Goal: Task Accomplishment & Management: Use online tool/utility

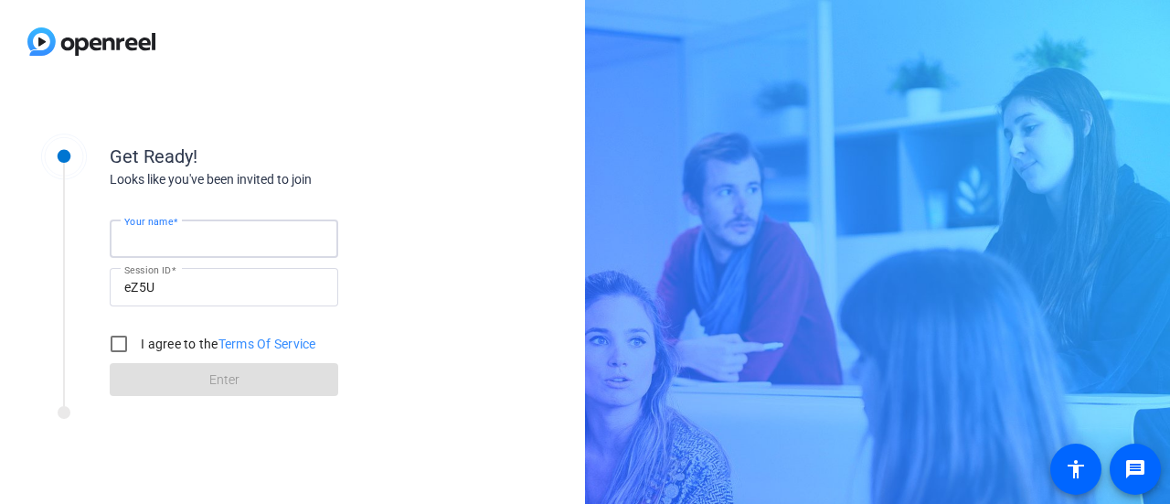
click at [219, 244] on input "Your name" at bounding box center [223, 239] width 199 height 22
type input "[PERSON_NAME]"
click at [110, 343] on input "I agree to the Terms Of Service" at bounding box center [119, 344] width 37 height 37
checkbox input "true"
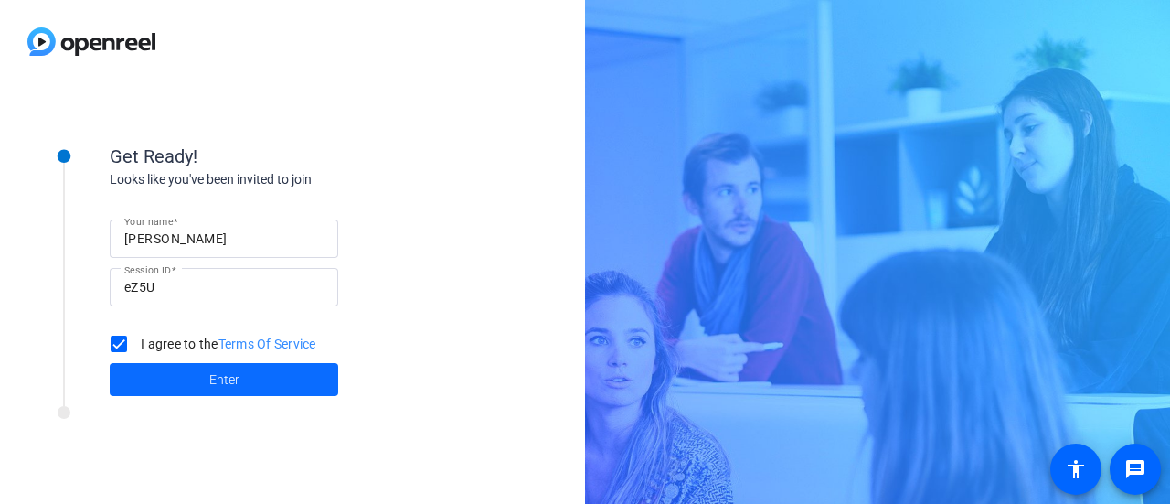
click at [245, 375] on span at bounding box center [224, 380] width 229 height 44
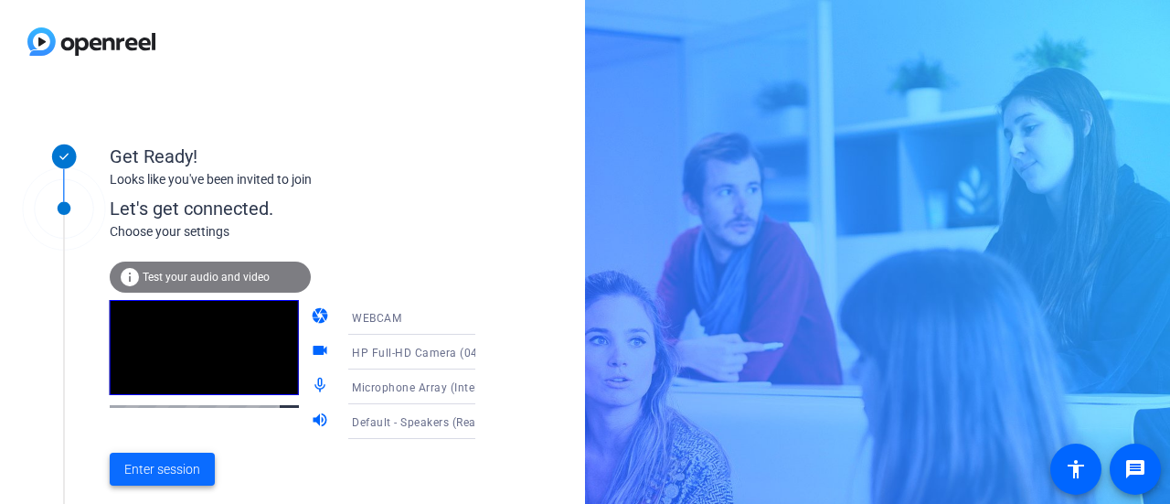
click at [135, 465] on span "Enter session" at bounding box center [162, 469] width 76 height 19
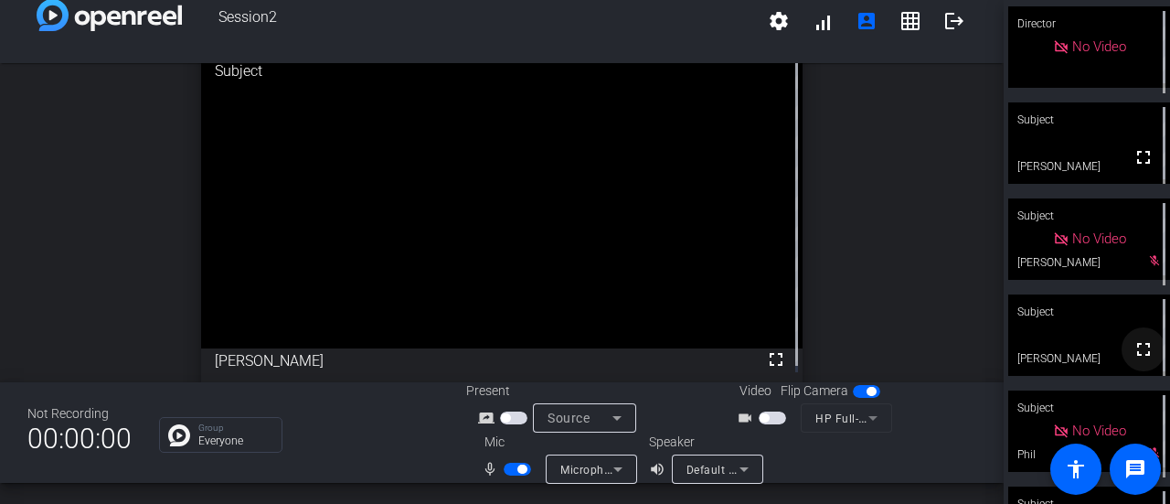
scroll to position [168, 0]
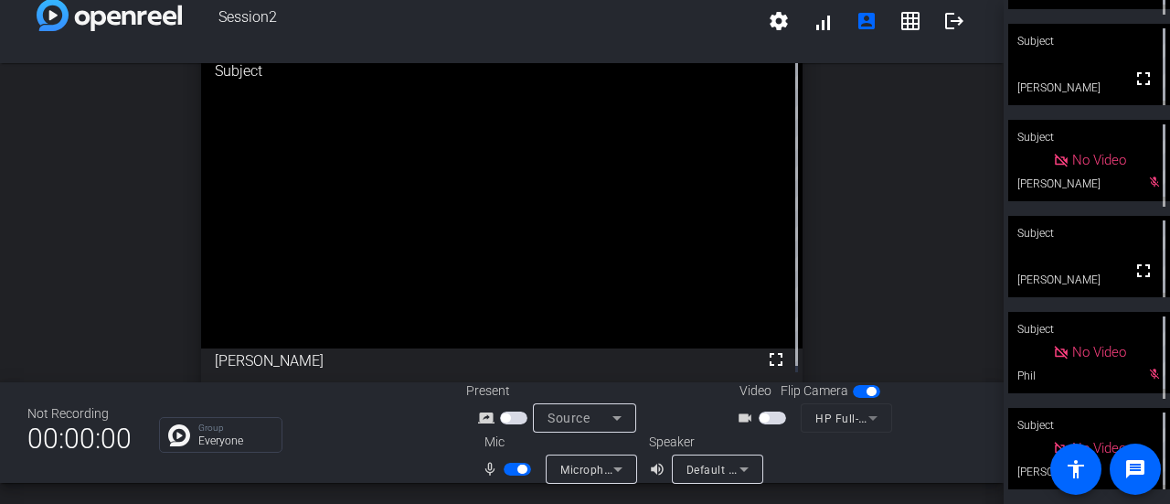
click at [1079, 59] on video at bounding box center [1090, 64] width 162 height 81
click at [1099, 241] on div "Subject" at bounding box center [1090, 233] width 162 height 35
click at [519, 470] on span "button" at bounding box center [522, 469] width 9 height 9
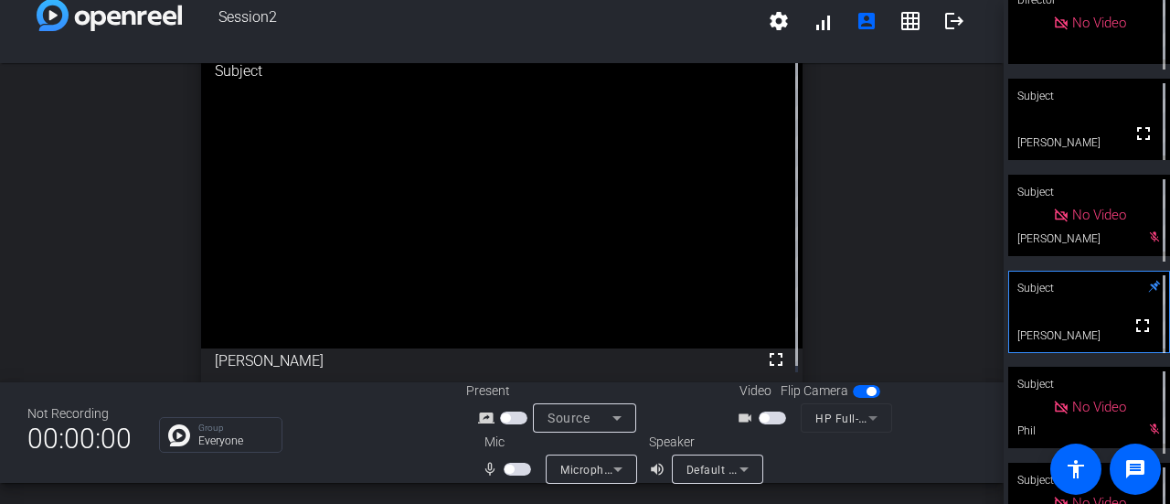
scroll to position [0, 0]
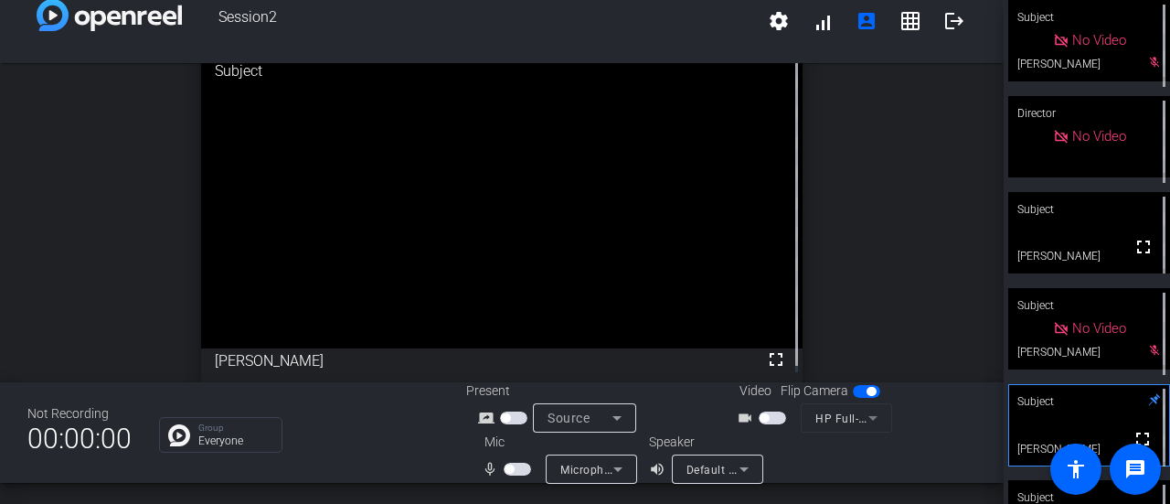
click at [518, 464] on span "button" at bounding box center [517, 469] width 27 height 13
click at [521, 467] on span "button" at bounding box center [522, 469] width 9 height 9
click at [986, 187] on div "open_in_new Subject fullscreen [PERSON_NAME]" at bounding box center [502, 222] width 1004 height 319
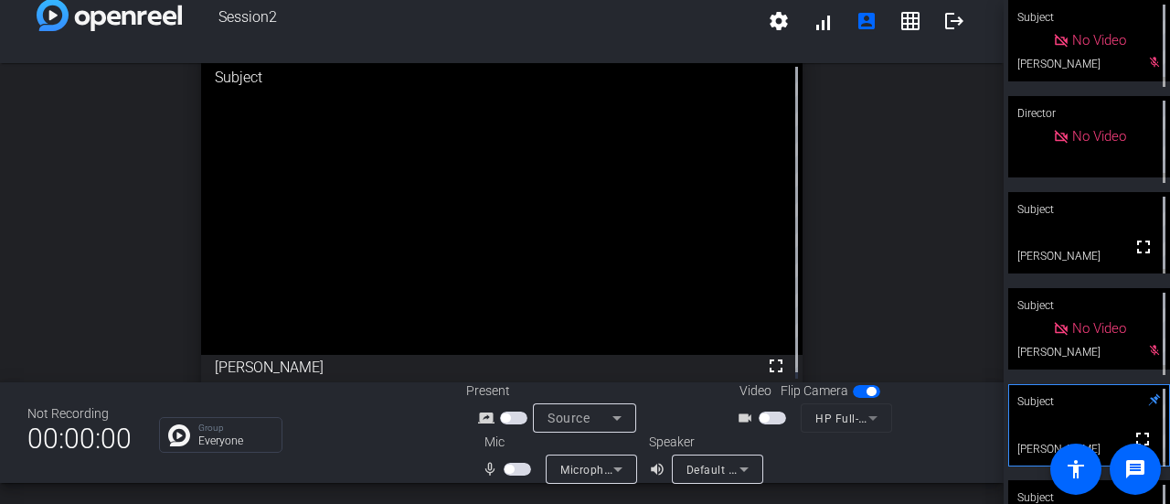
scroll to position [6, 0]
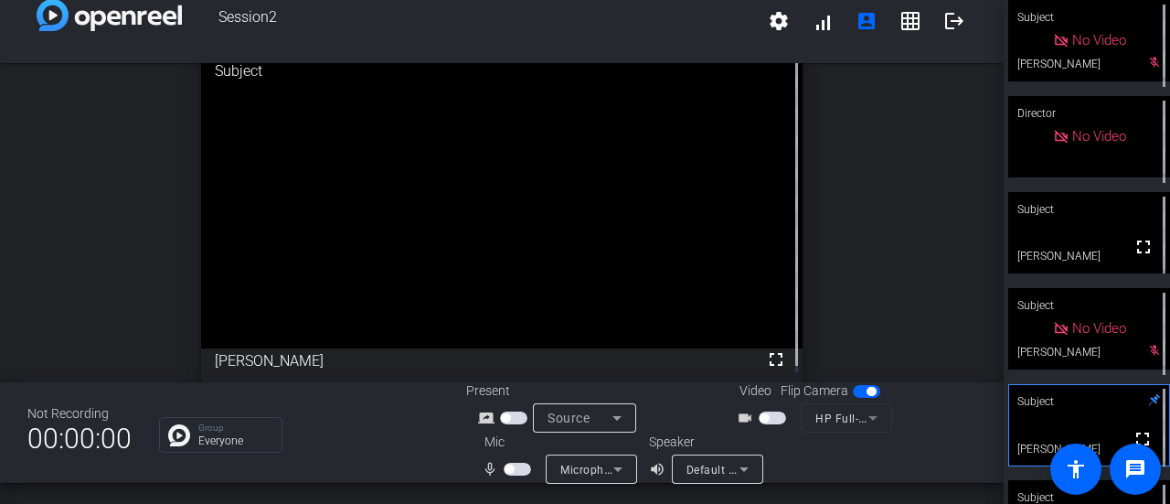
click at [523, 465] on span "button" at bounding box center [517, 469] width 27 height 13
click at [519, 473] on span "button" at bounding box center [522, 469] width 9 height 9
click at [521, 466] on span "button" at bounding box center [517, 469] width 27 height 13
click at [521, 467] on span "button" at bounding box center [522, 469] width 9 height 9
click at [890, 266] on div "open_in_new Subject fullscreen [PERSON_NAME]" at bounding box center [502, 216] width 1004 height 319
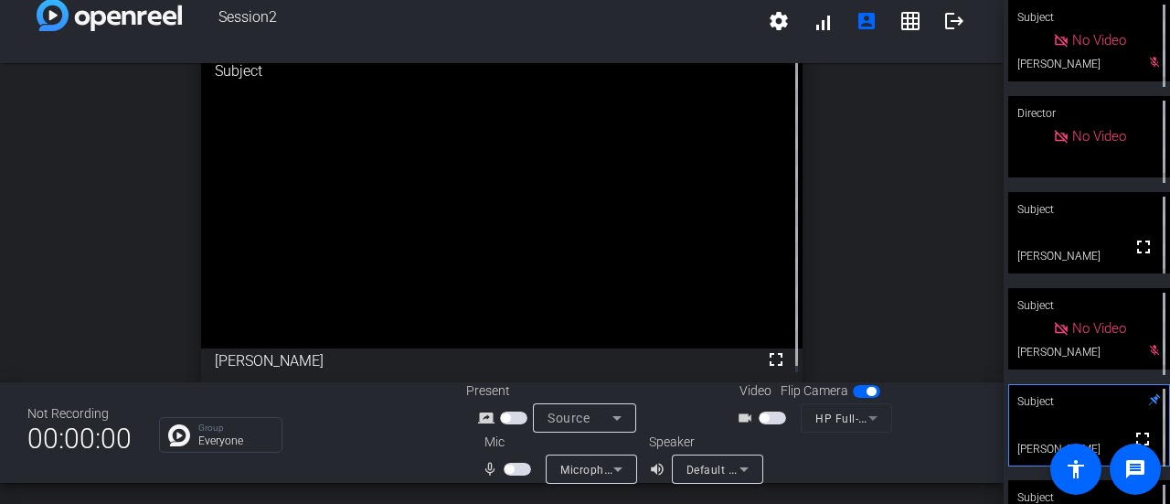
click at [511, 473] on span "button" at bounding box center [517, 469] width 27 height 13
drag, startPoint x: 977, startPoint y: 218, endPoint x: 980, endPoint y: 208, distance: 10.7
click at [978, 218] on div "open_in_new Subject fullscreen [PERSON_NAME]" at bounding box center [502, 216] width 1004 height 319
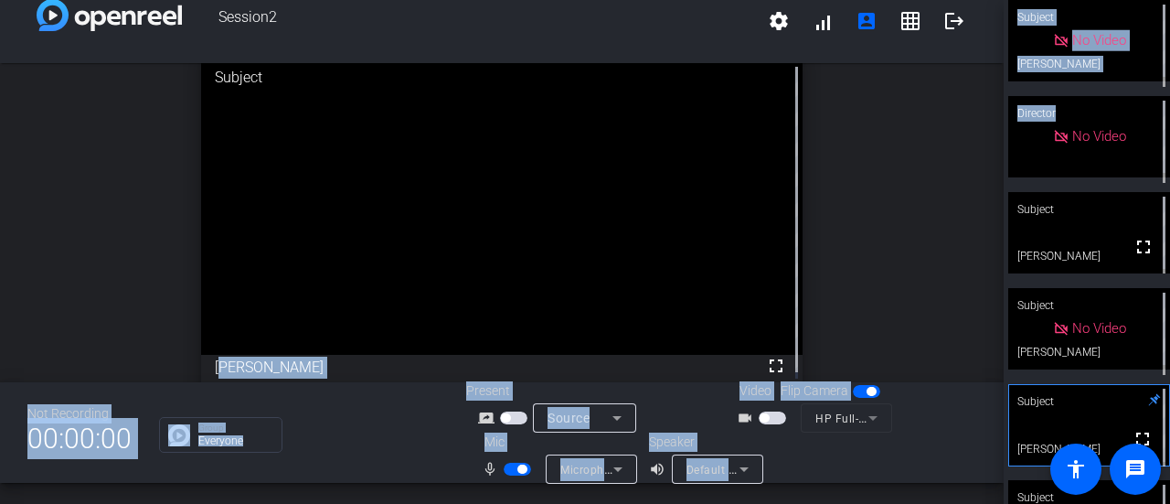
drag, startPoint x: 1005, startPoint y: 135, endPoint x: 1001, endPoint y: 112, distance: 24.1
click at [1001, 112] on div "Session2 settings signal_cellular_alt account_box grid_on logout open_in_new Su…" at bounding box center [585, 252] width 1170 height 504
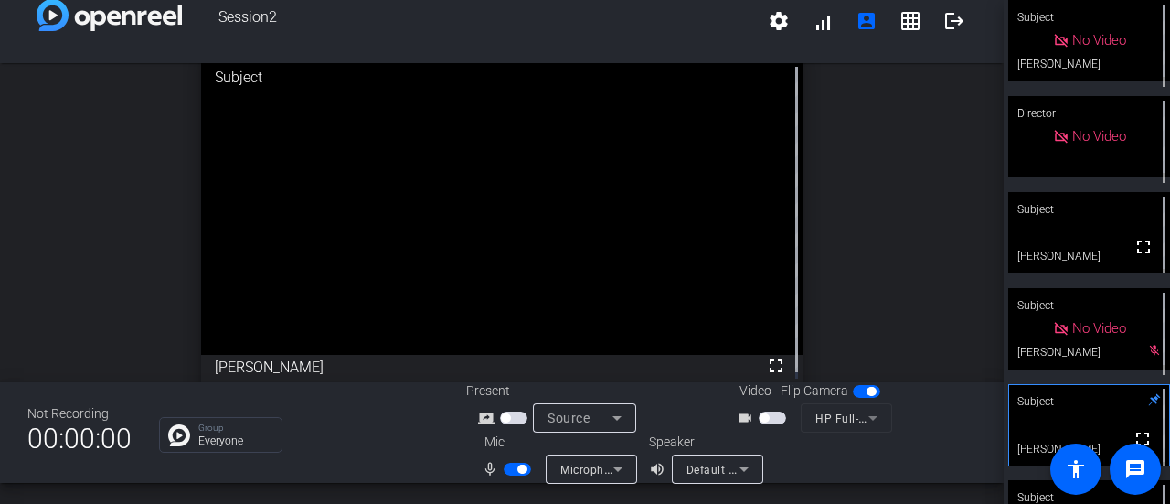
click at [909, 173] on div "open_in_new Subject fullscreen [PERSON_NAME]" at bounding box center [502, 222] width 1004 height 319
click at [520, 473] on span "button" at bounding box center [522, 469] width 9 height 9
click at [506, 471] on span "button" at bounding box center [509, 469] width 9 height 9
click at [516, 459] on mat-slide-toggle at bounding box center [519, 468] width 31 height 19
click at [518, 468] on span "button" at bounding box center [522, 469] width 9 height 9
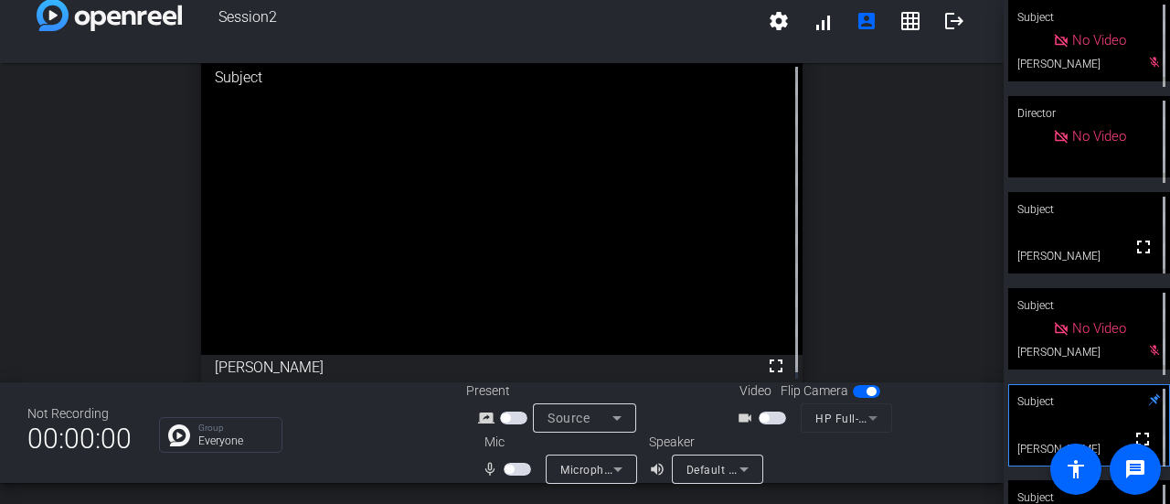
click at [505, 472] on span "button" at bounding box center [509, 469] width 9 height 9
click at [1098, 211] on div "Subject" at bounding box center [1090, 209] width 162 height 35
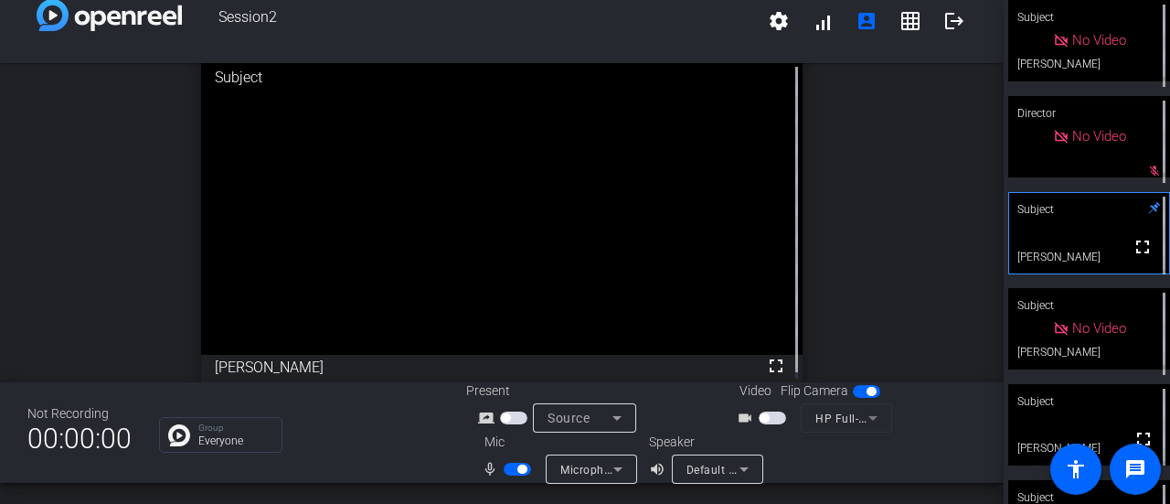
click at [675, 224] on video at bounding box center [502, 203] width 603 height 301
click at [1023, 433] on video at bounding box center [1090, 424] width 162 height 81
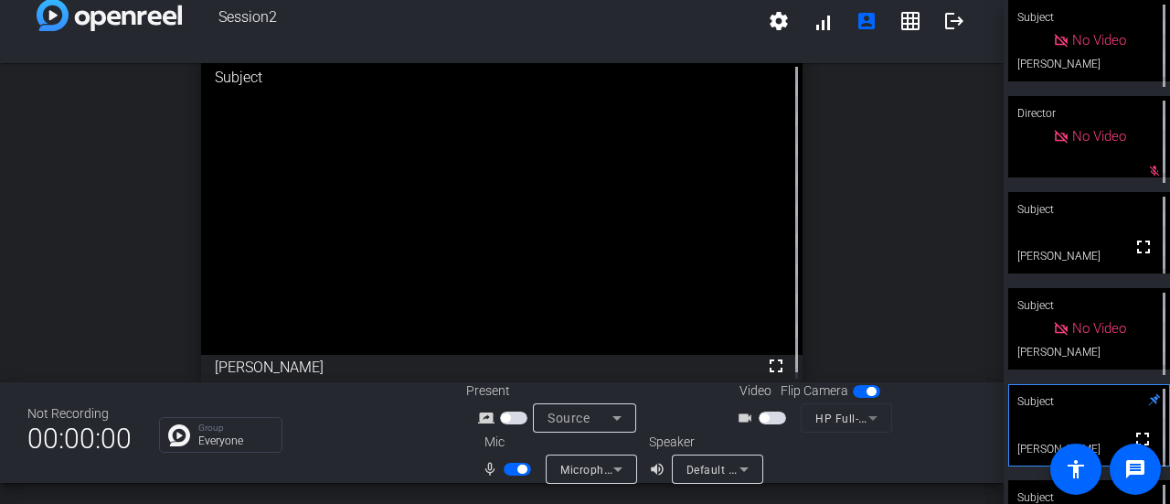
click at [1108, 138] on div "No Video" at bounding box center [1089, 136] width 73 height 21
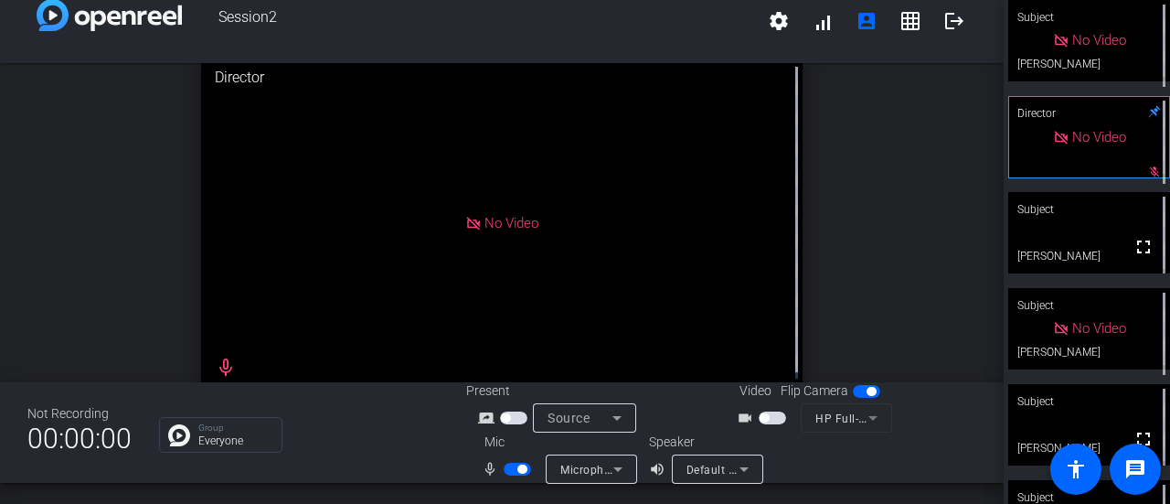
click at [1079, 259] on video at bounding box center [1090, 232] width 162 height 81
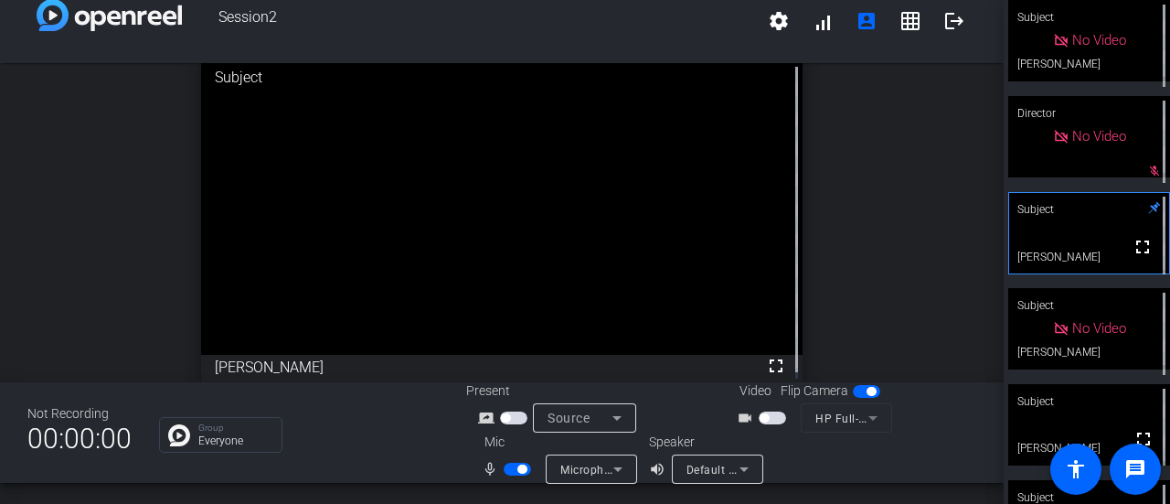
click at [1116, 409] on div "Subject" at bounding box center [1090, 401] width 162 height 35
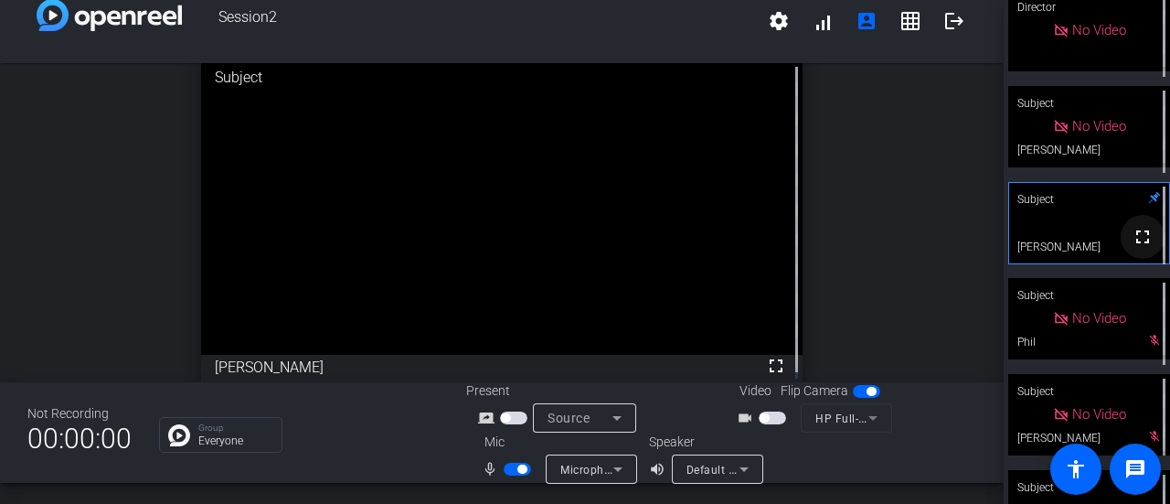
scroll to position [168, 0]
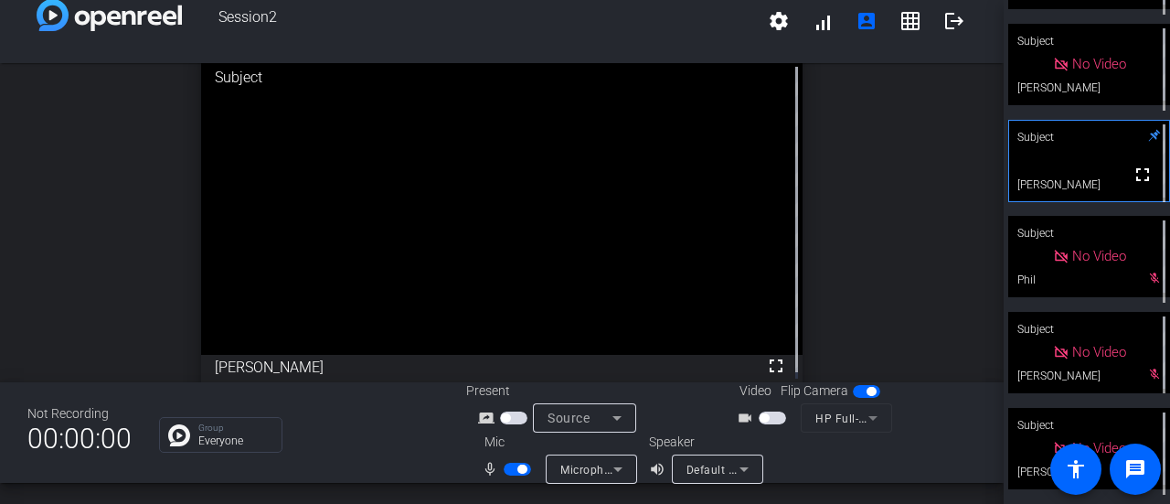
click at [516, 460] on mat-slide-toggle at bounding box center [519, 468] width 31 height 19
click at [518, 468] on span "button" at bounding box center [522, 469] width 9 height 9
click at [505, 471] on span "button" at bounding box center [509, 469] width 9 height 9
click at [506, 471] on span "button" at bounding box center [517, 469] width 27 height 13
click at [506, 468] on span "button" at bounding box center [509, 469] width 9 height 9
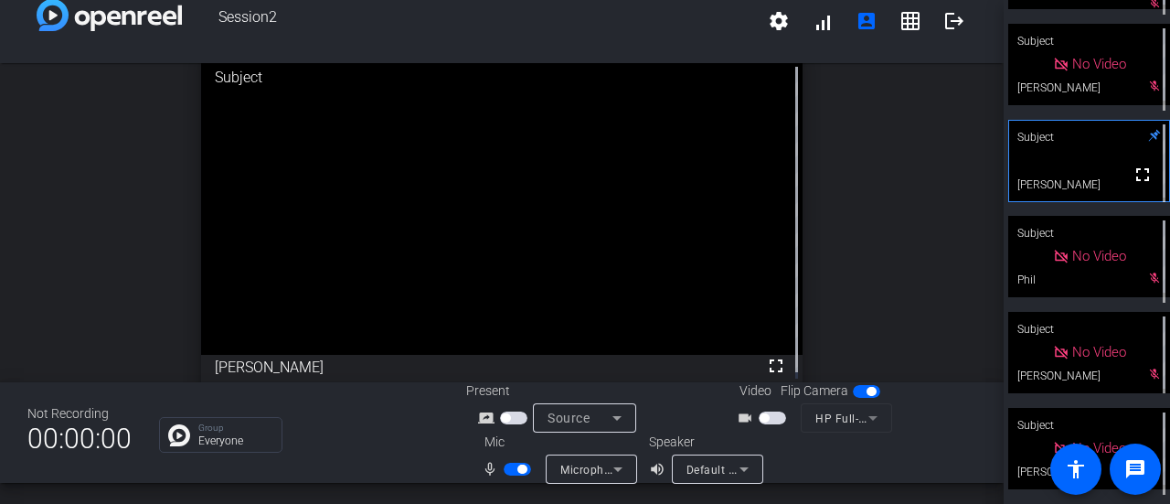
click at [518, 475] on span "button" at bounding box center [517, 469] width 27 height 13
click at [520, 468] on span "button" at bounding box center [517, 469] width 27 height 13
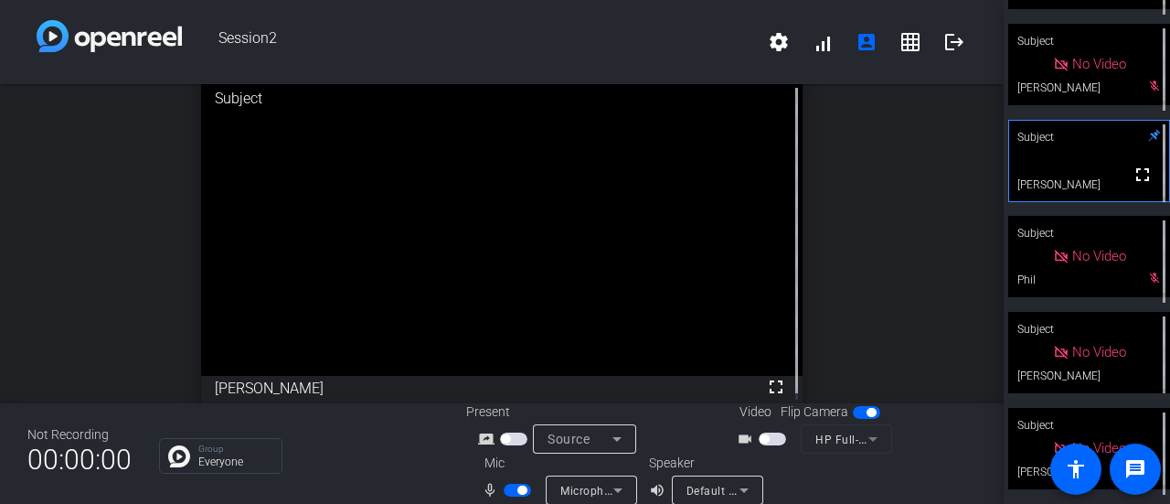
scroll to position [6, 0]
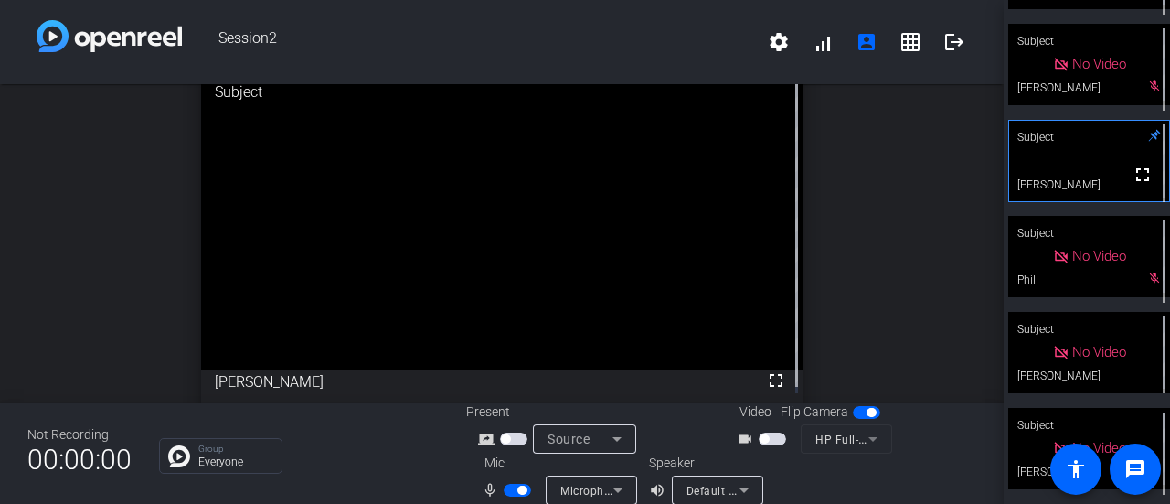
click at [1000, 375] on div "Session2 settings signal_cellular_alt account_box grid_on logout open_in_new Su…" at bounding box center [585, 252] width 1170 height 504
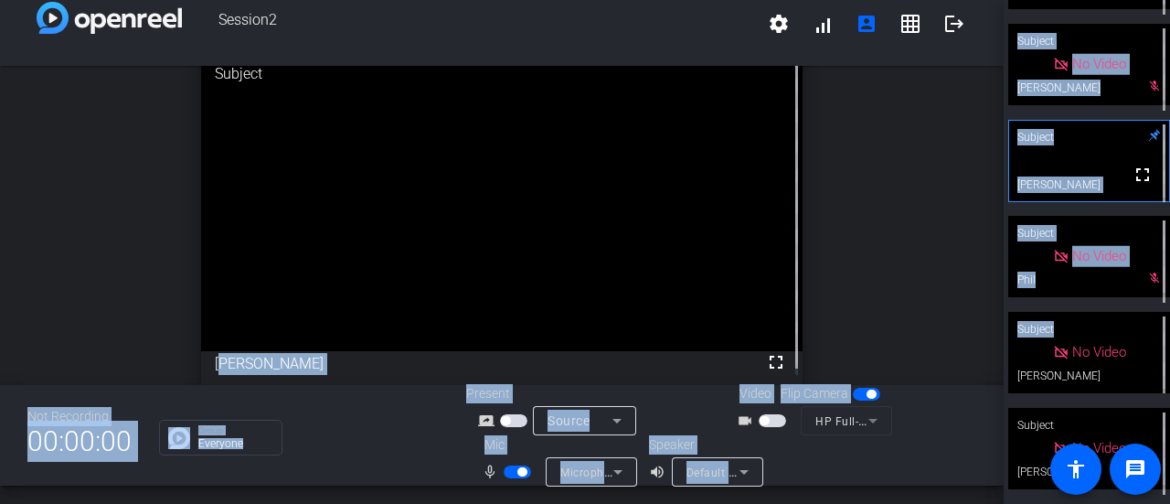
scroll to position [21, 0]
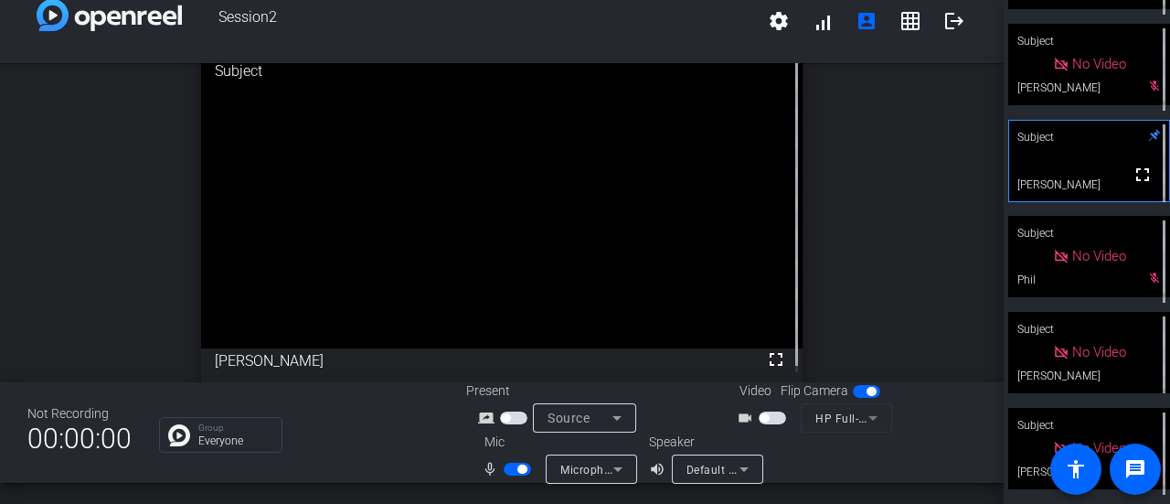
click at [898, 272] on div "open_in_new Subject fullscreen [PERSON_NAME]" at bounding box center [502, 216] width 1004 height 319
drag, startPoint x: 984, startPoint y: 290, endPoint x: 984, endPoint y: 280, distance: 10.1
click at [984, 280] on div "open_in_new Subject fullscreen [PERSON_NAME]" at bounding box center [502, 216] width 1004 height 319
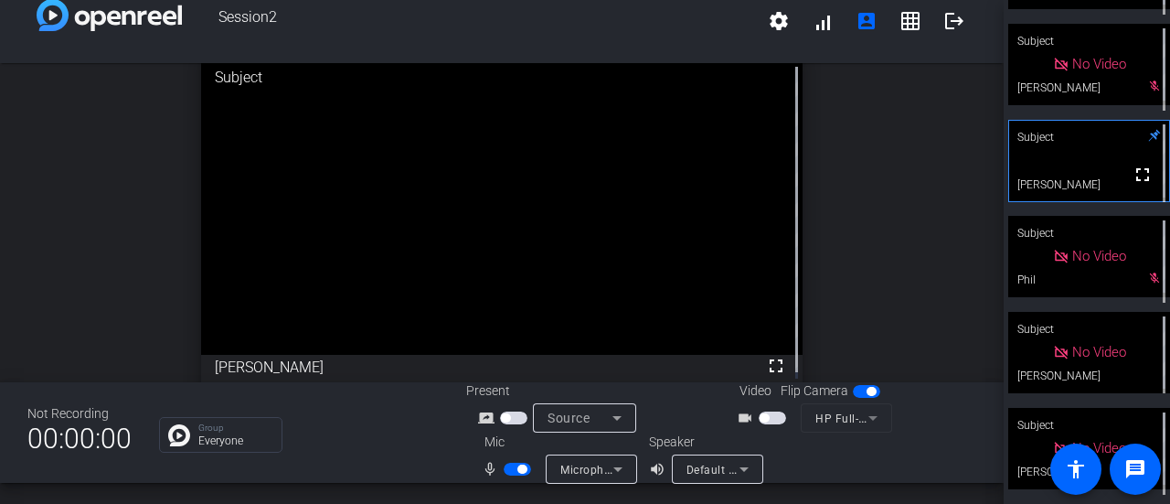
drag, startPoint x: 852, startPoint y: 193, endPoint x: 845, endPoint y: 187, distance: 9.7
click at [847, 191] on div "open_in_new Subject fullscreen [PERSON_NAME]" at bounding box center [502, 222] width 1004 height 319
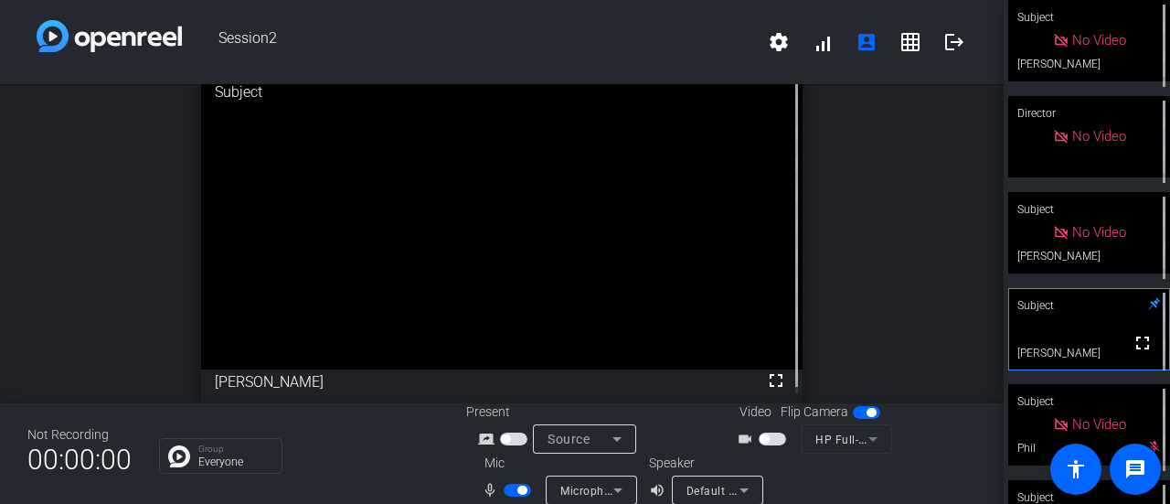
scroll to position [21, 0]
